Goal: Find specific page/section: Find specific page/section

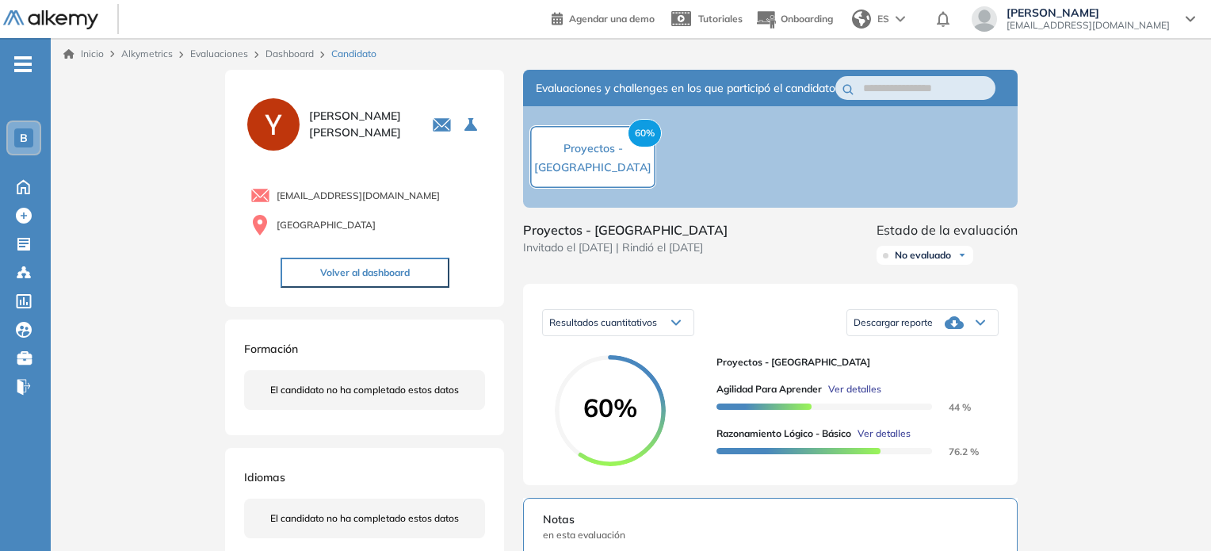
click at [279, 56] on link "Dashboard" at bounding box center [290, 54] width 48 height 12
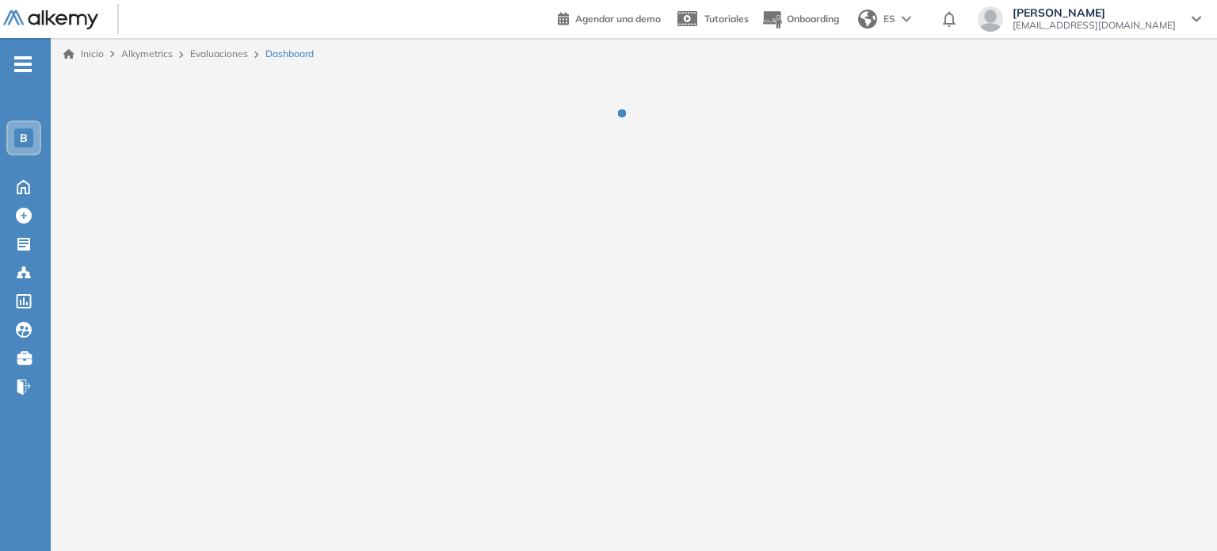
click at [223, 56] on link "Evaluaciones" at bounding box center [219, 54] width 58 height 12
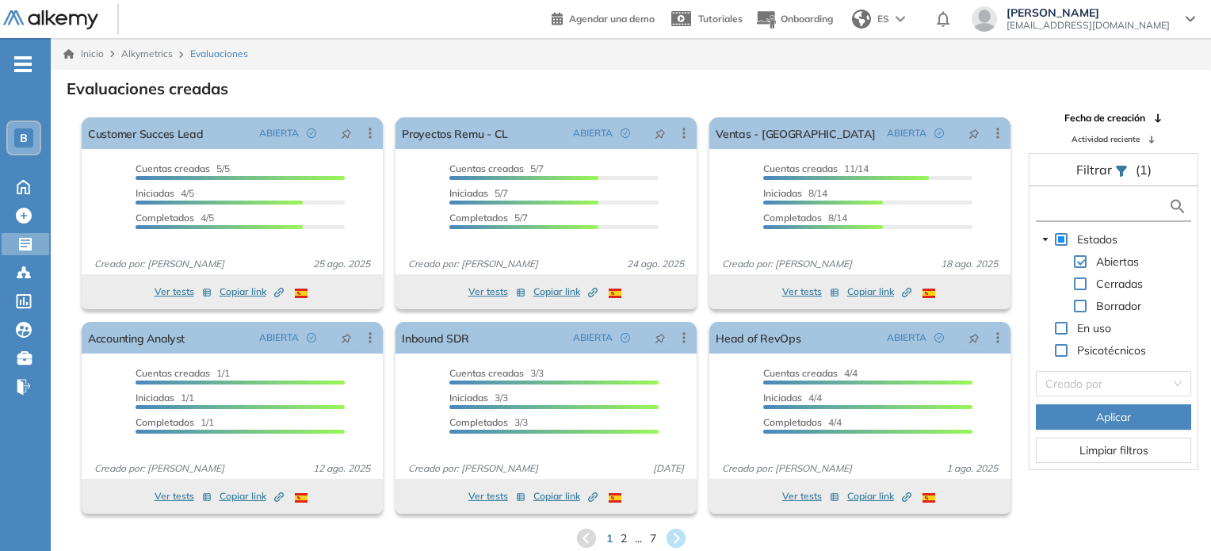
click at [1064, 211] on input "text" at bounding box center [1104, 206] width 128 height 17
type input "*****"
click at [1122, 416] on span "Aplicar" at bounding box center [1113, 416] width 35 height 17
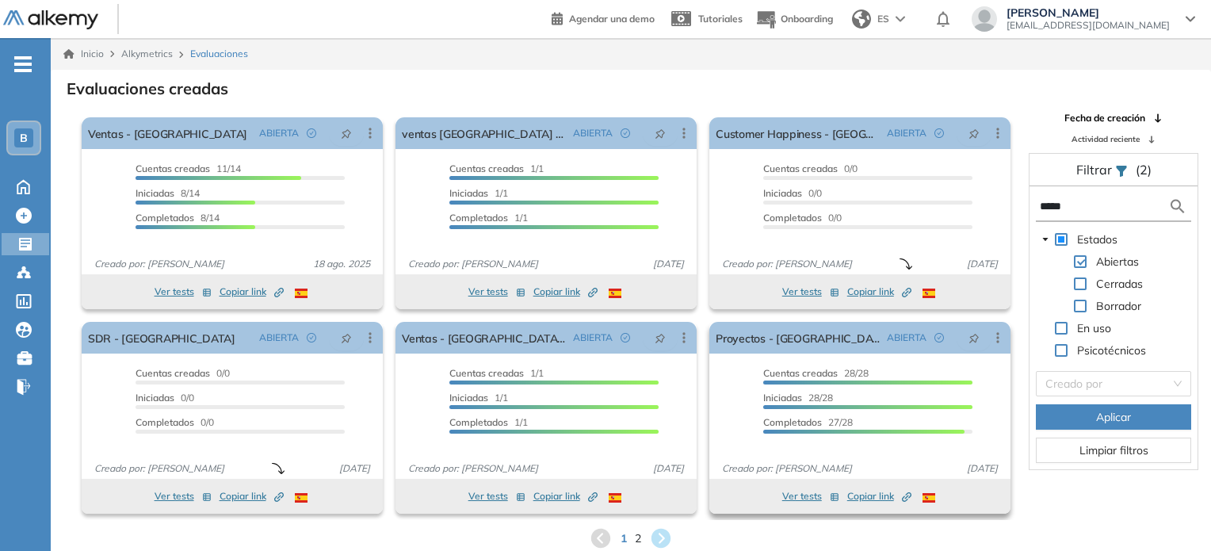
click at [862, 494] on span "Copiar link Created by potrace 1.16, written by [PERSON_NAME] [DATE]-[DATE]" at bounding box center [879, 496] width 64 height 14
